Goal: Go to known website: Go to known website

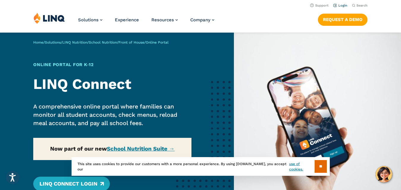
click at [344, 7] on link "Login" at bounding box center [340, 6] width 14 height 4
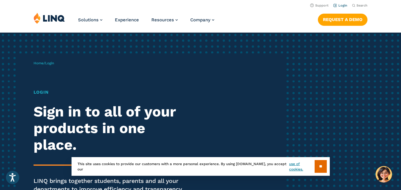
click at [341, 5] on link "Login" at bounding box center [340, 6] width 14 height 4
click at [321, 167] on input "**" at bounding box center [321, 166] width 12 height 13
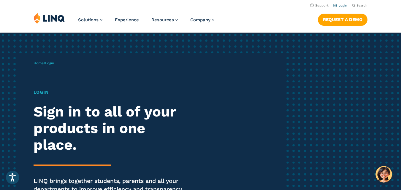
click at [341, 6] on link "Login" at bounding box center [340, 6] width 14 height 4
click at [54, 64] on span "Login" at bounding box center [49, 63] width 9 height 4
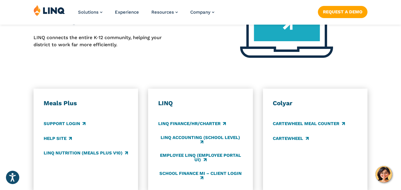
scroll to position [297, 0]
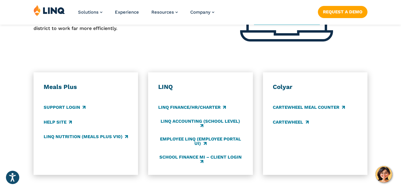
click at [62, 91] on h3 "Meals Plus" at bounding box center [86, 87] width 85 height 8
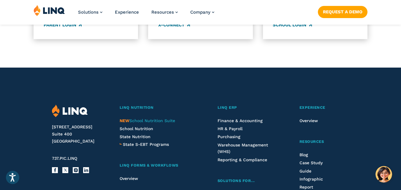
scroll to position [594, 0]
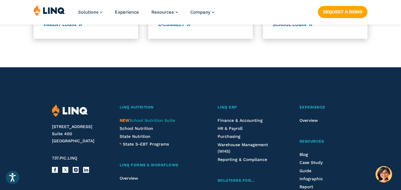
click at [122, 123] on span "NEW" at bounding box center [125, 120] width 10 height 5
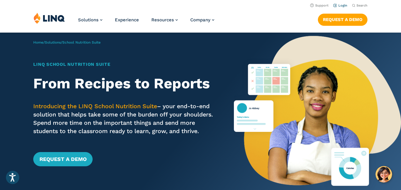
click at [346, 4] on link "Login" at bounding box center [340, 6] width 14 height 4
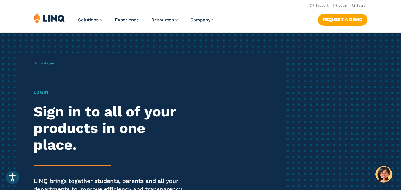
click at [38, 93] on h1 "Login" at bounding box center [111, 92] width 155 height 7
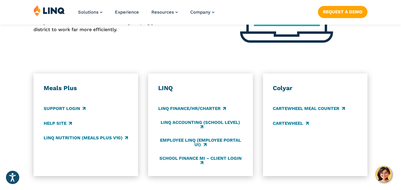
scroll to position [297, 0]
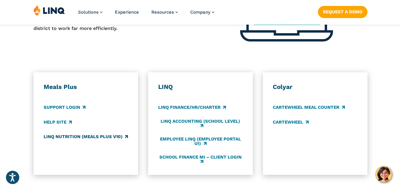
click at [79, 135] on link "LINQ Nutrition (Meals Plus v10)" at bounding box center [86, 137] width 84 height 7
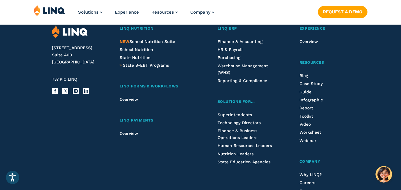
scroll to position [673, 0]
